Goal: Download file/media

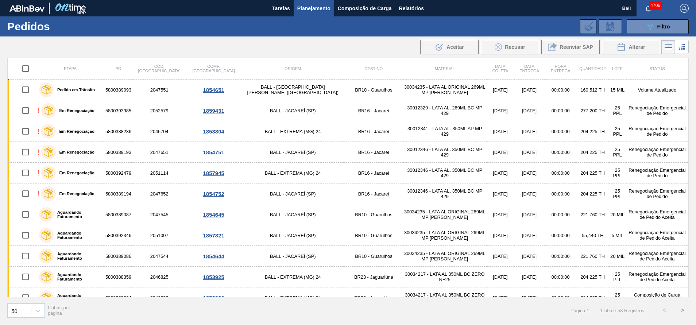
scroll to position [55, 0]
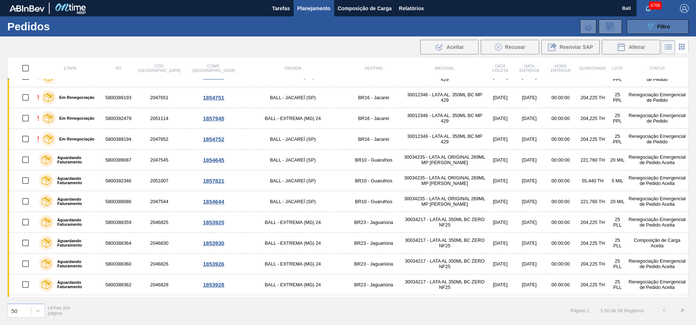
click at [664, 24] on span "Filtro" at bounding box center [663, 27] width 13 height 6
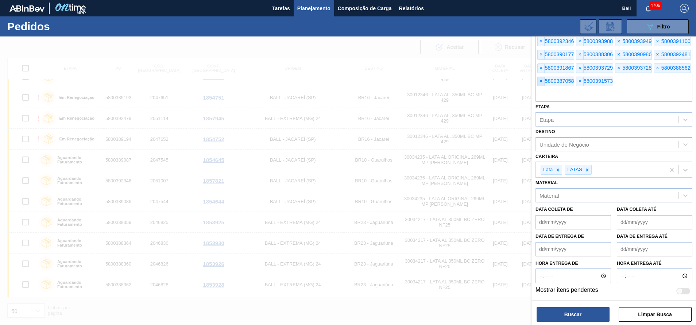
click at [543, 80] on span "×" at bounding box center [541, 81] width 7 height 9
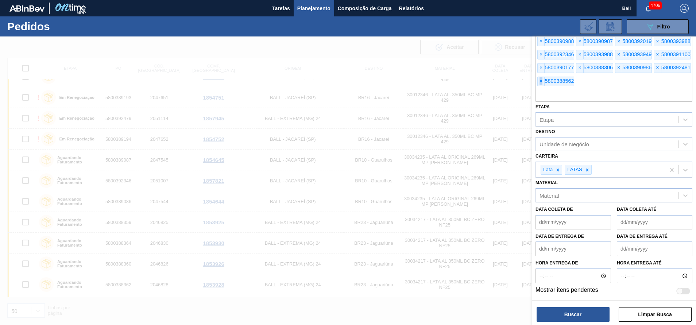
click at [543, 80] on span "×" at bounding box center [541, 81] width 7 height 9
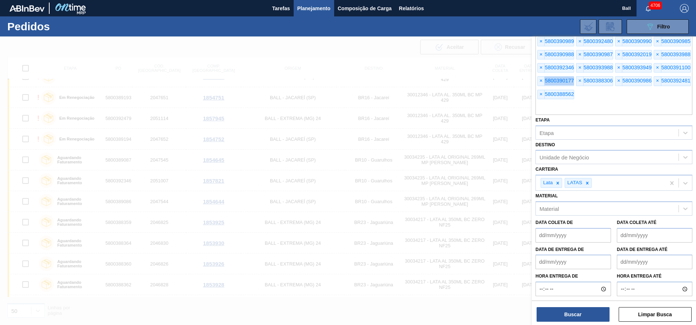
click at [543, 80] on span "×" at bounding box center [541, 81] width 7 height 9
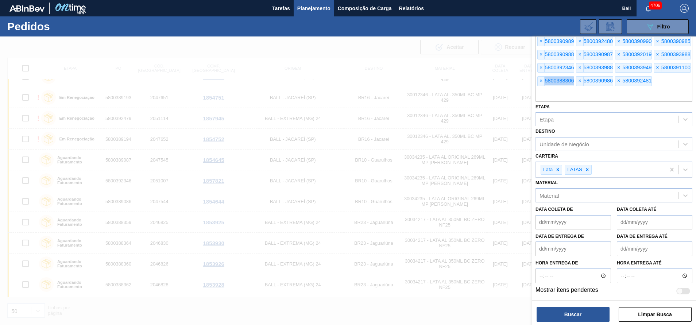
click at [543, 80] on span "×" at bounding box center [541, 81] width 7 height 9
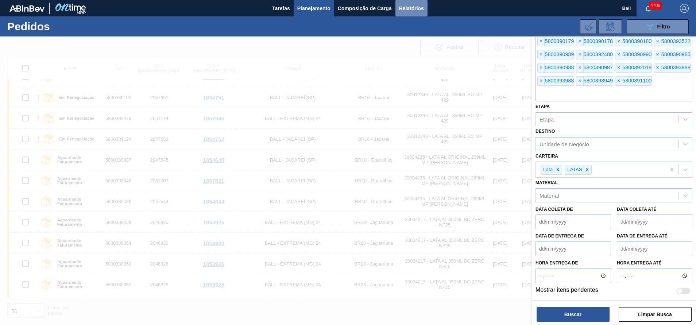
click at [405, 7] on span "Relatórios" at bounding box center [411, 8] width 25 height 9
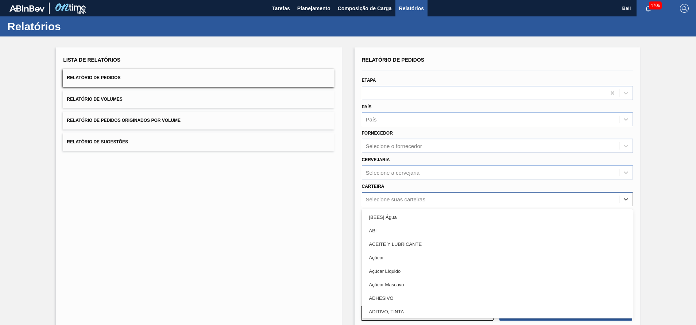
click at [390, 198] on div "Selecione suas carteiras" at bounding box center [395, 199] width 59 height 6
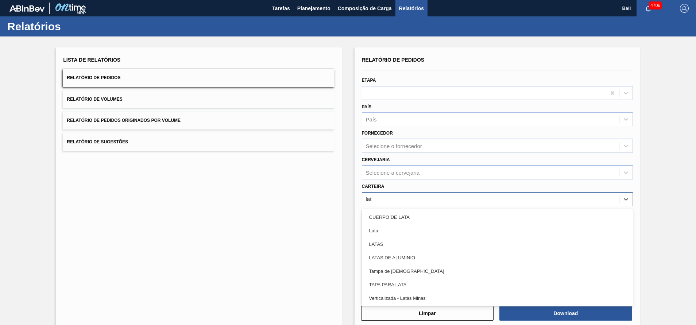
type input "lata"
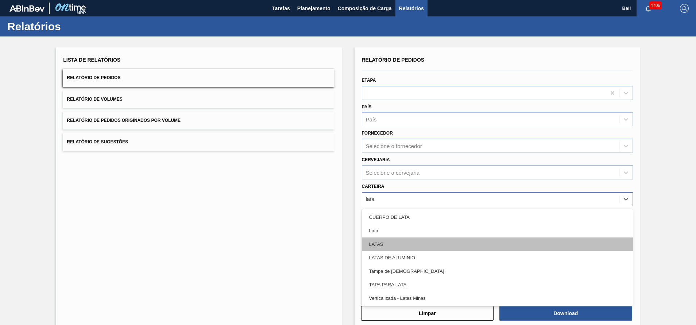
click at [383, 243] on div "LATAS" at bounding box center [497, 244] width 271 height 13
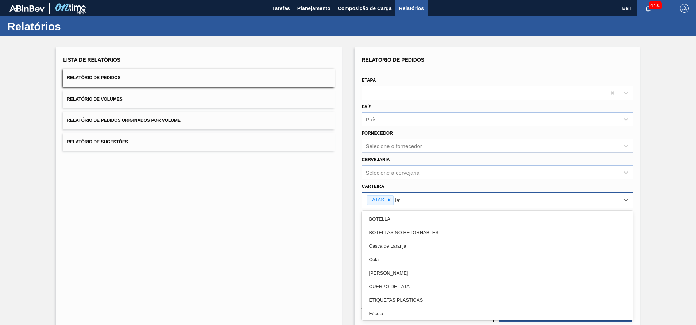
type input "lata"
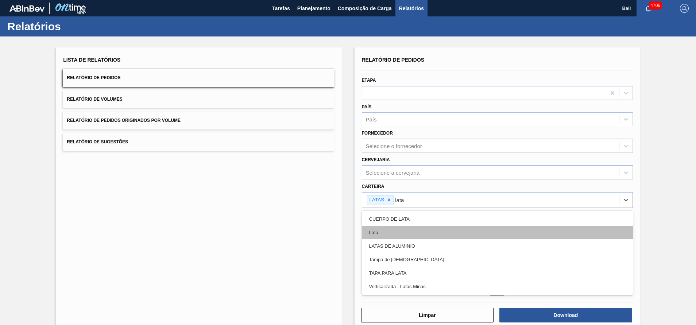
click at [388, 235] on div "Lata" at bounding box center [497, 232] width 271 height 13
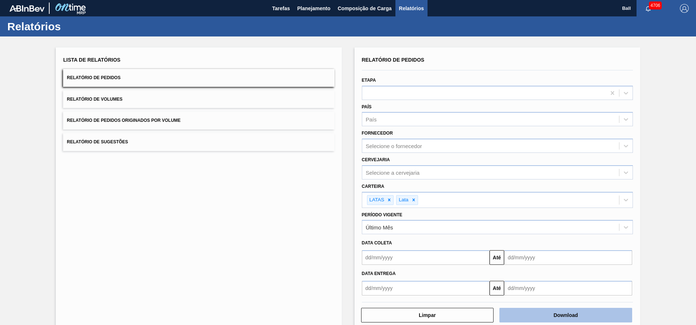
click at [536, 315] on button "Download" at bounding box center [565, 315] width 133 height 15
click at [538, 314] on button "Download" at bounding box center [565, 315] width 133 height 15
